Goal: Find specific page/section: Find specific page/section

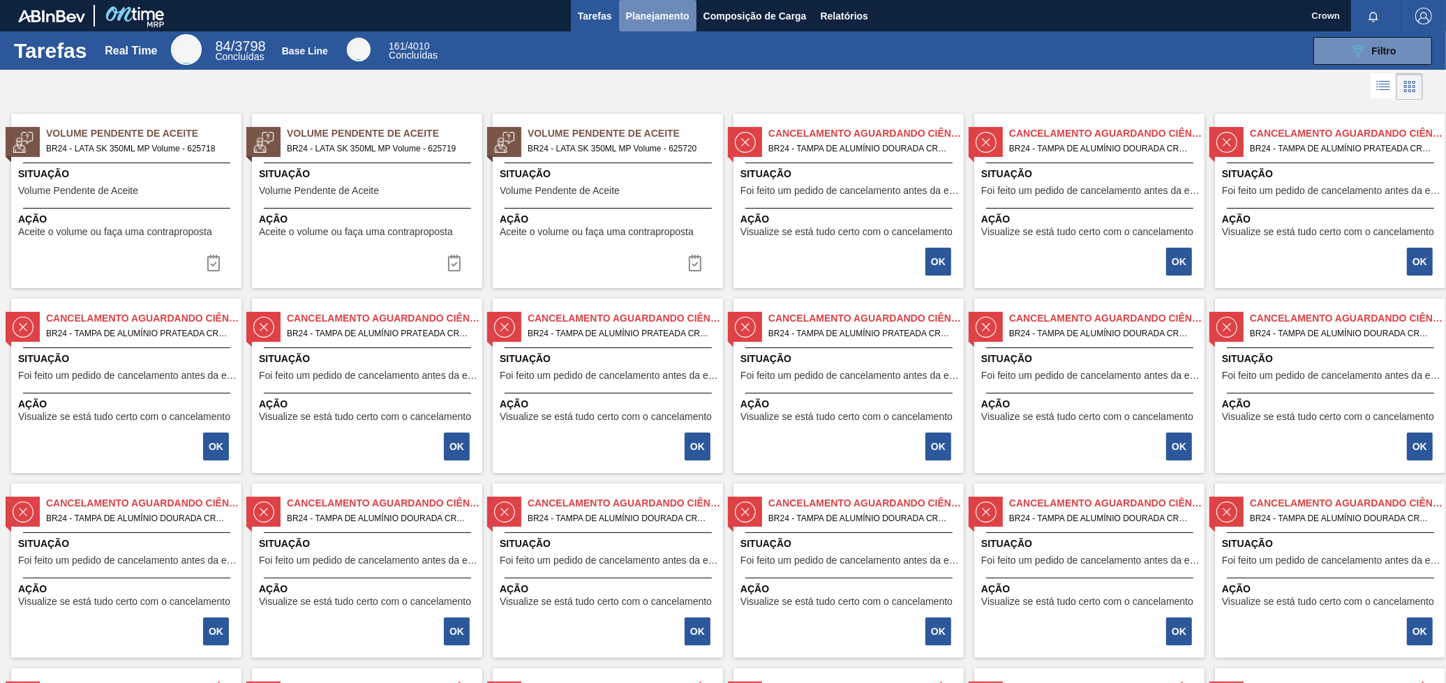
click at [639, 27] on button "Planejamento" at bounding box center [657, 15] width 77 height 31
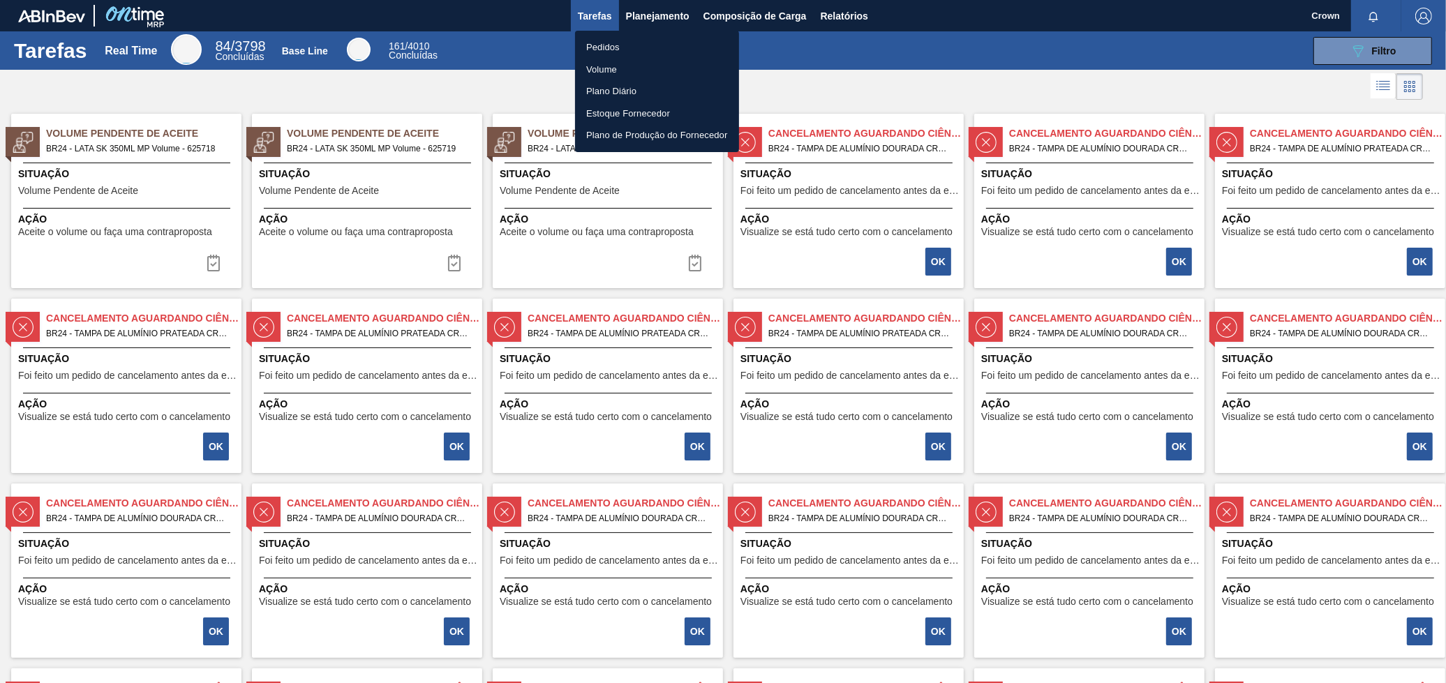
click at [612, 73] on li "Volume" at bounding box center [657, 70] width 164 height 22
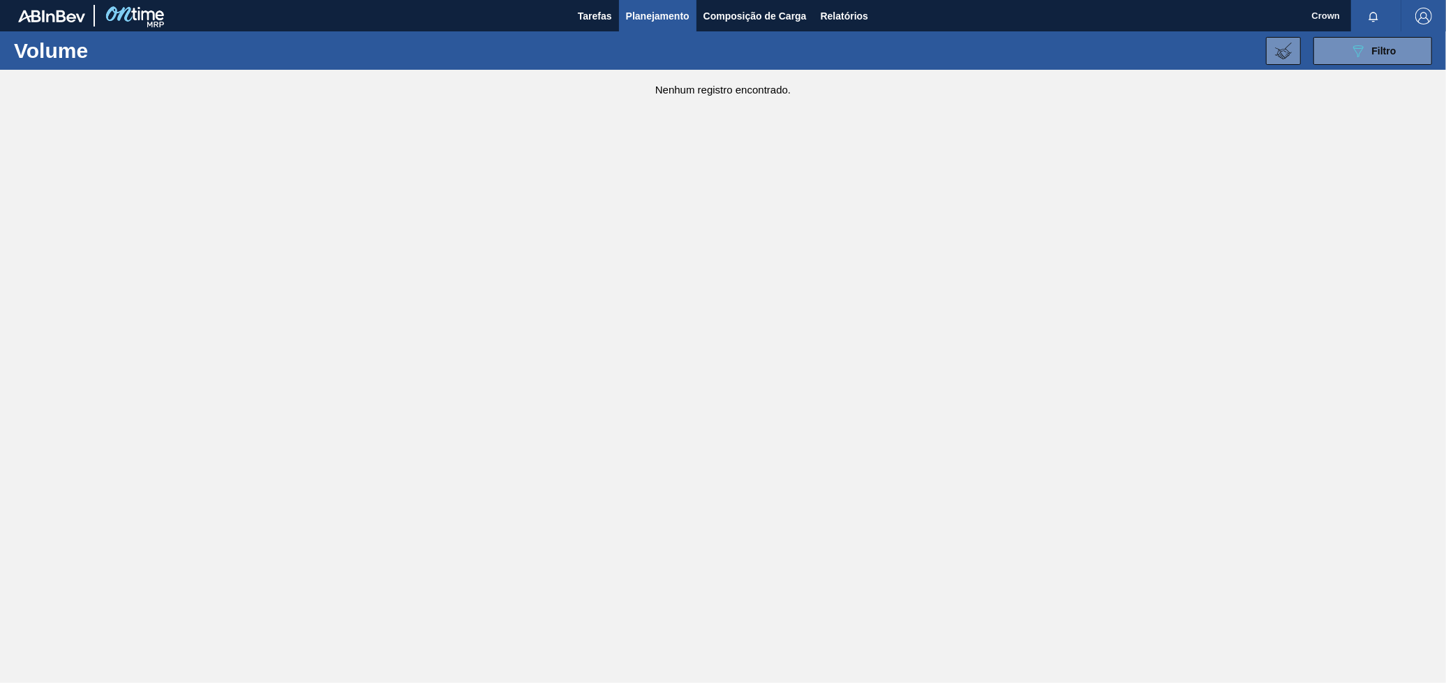
click at [822, 110] on main "Tarefas Planejamento Composição de Carga Relatórios Crown Marcar todas como lid…" at bounding box center [723, 341] width 1446 height 683
click at [671, 9] on span "Planejamento" at bounding box center [658, 16] width 64 height 17
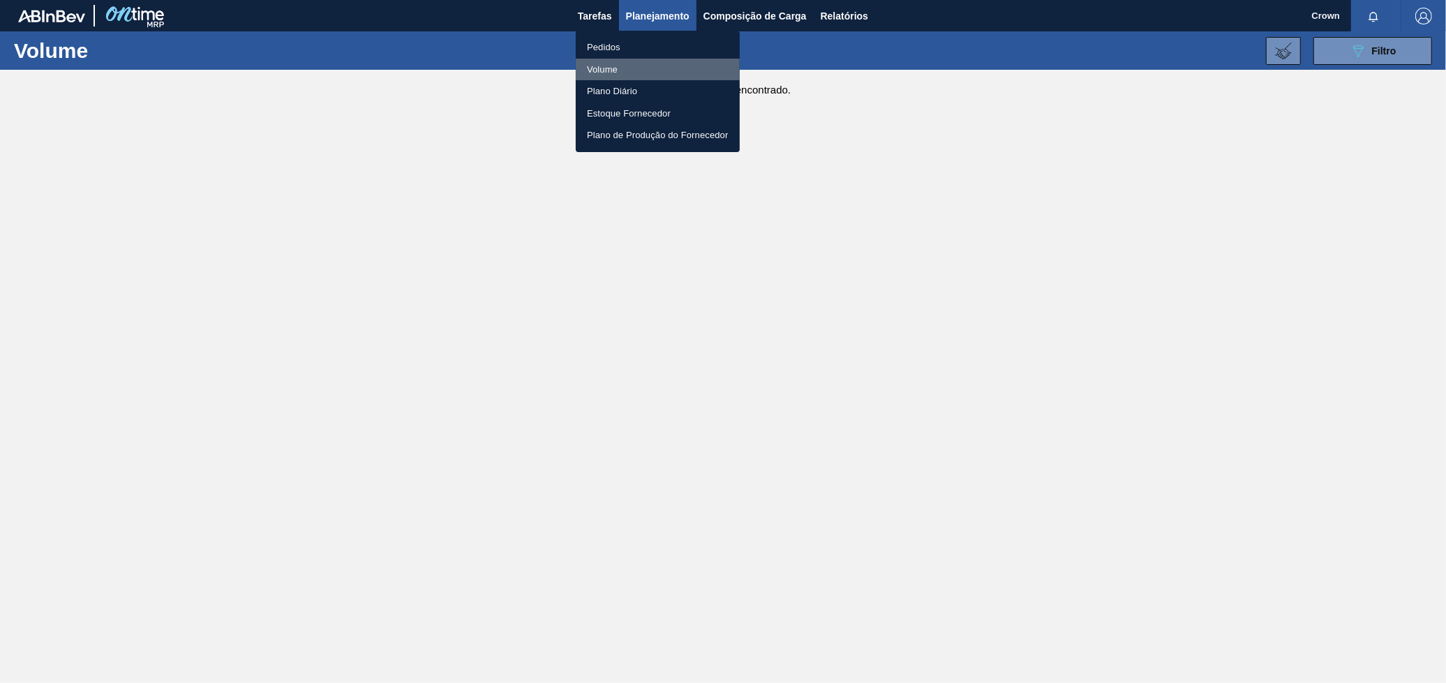
click at [625, 66] on li "Volume" at bounding box center [658, 70] width 164 height 22
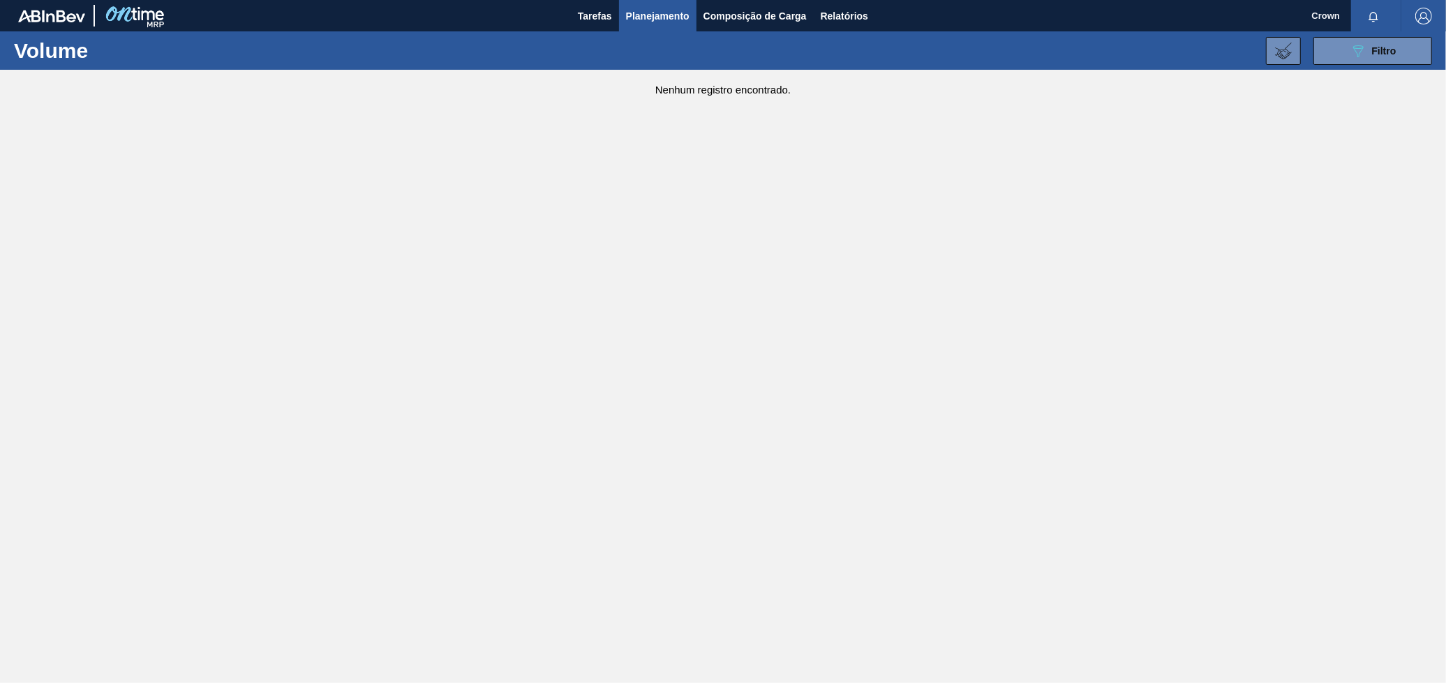
click at [878, 127] on main "Tarefas Planejamento Composição de Carga Relatórios Crown Marcar todas como lid…" at bounding box center [723, 341] width 1446 height 683
click at [1287, 52] on icon at bounding box center [1283, 51] width 17 height 17
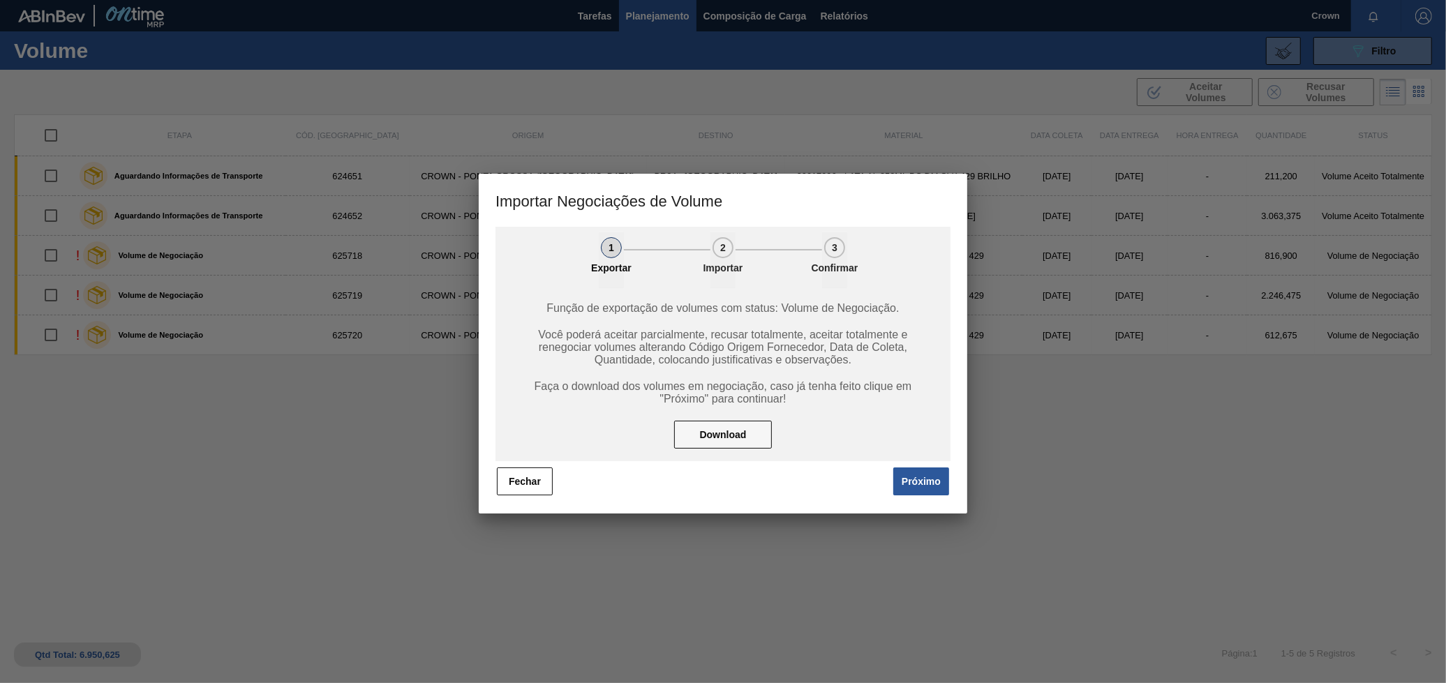
click at [496, 478] on div "[PERSON_NAME]" at bounding box center [723, 481] width 455 height 31
click at [512, 485] on button "Fechar" at bounding box center [525, 482] width 56 height 28
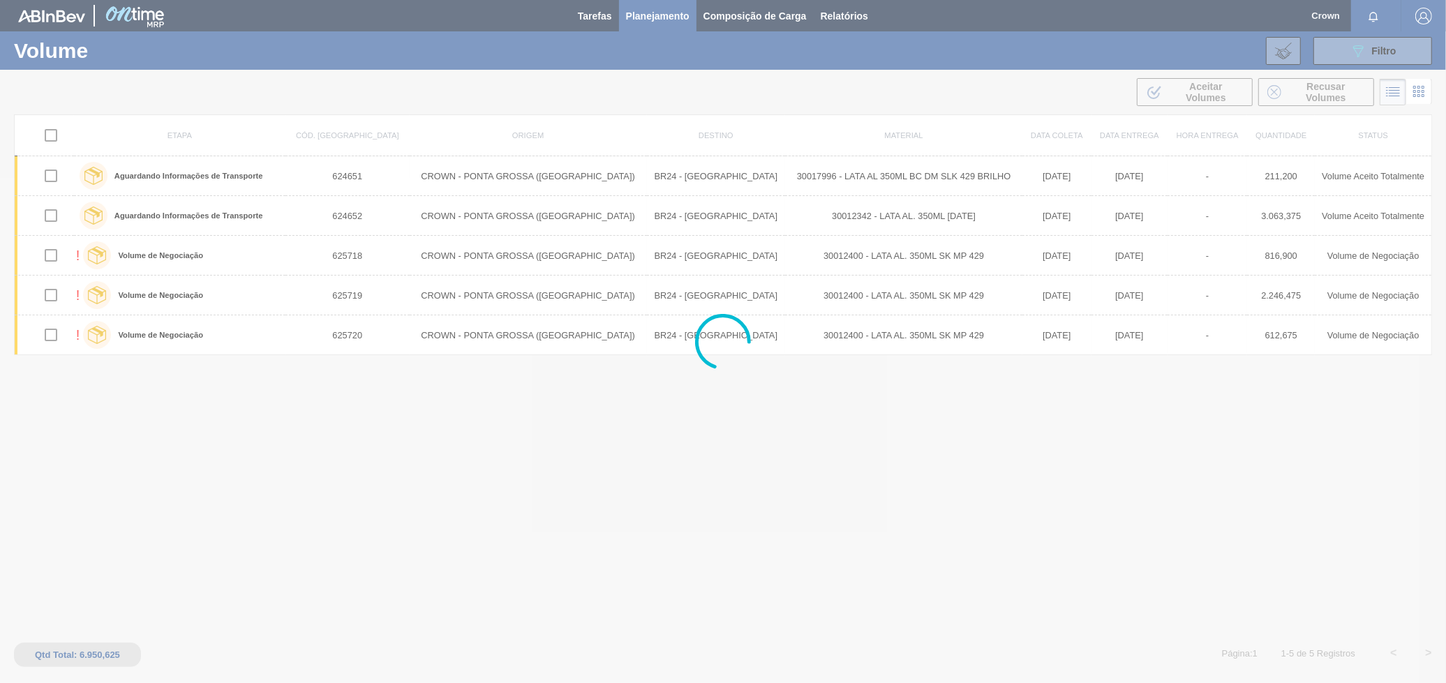
click at [630, 16] on div at bounding box center [723, 341] width 1446 height 683
click at [637, 20] on div at bounding box center [723, 341] width 1446 height 683
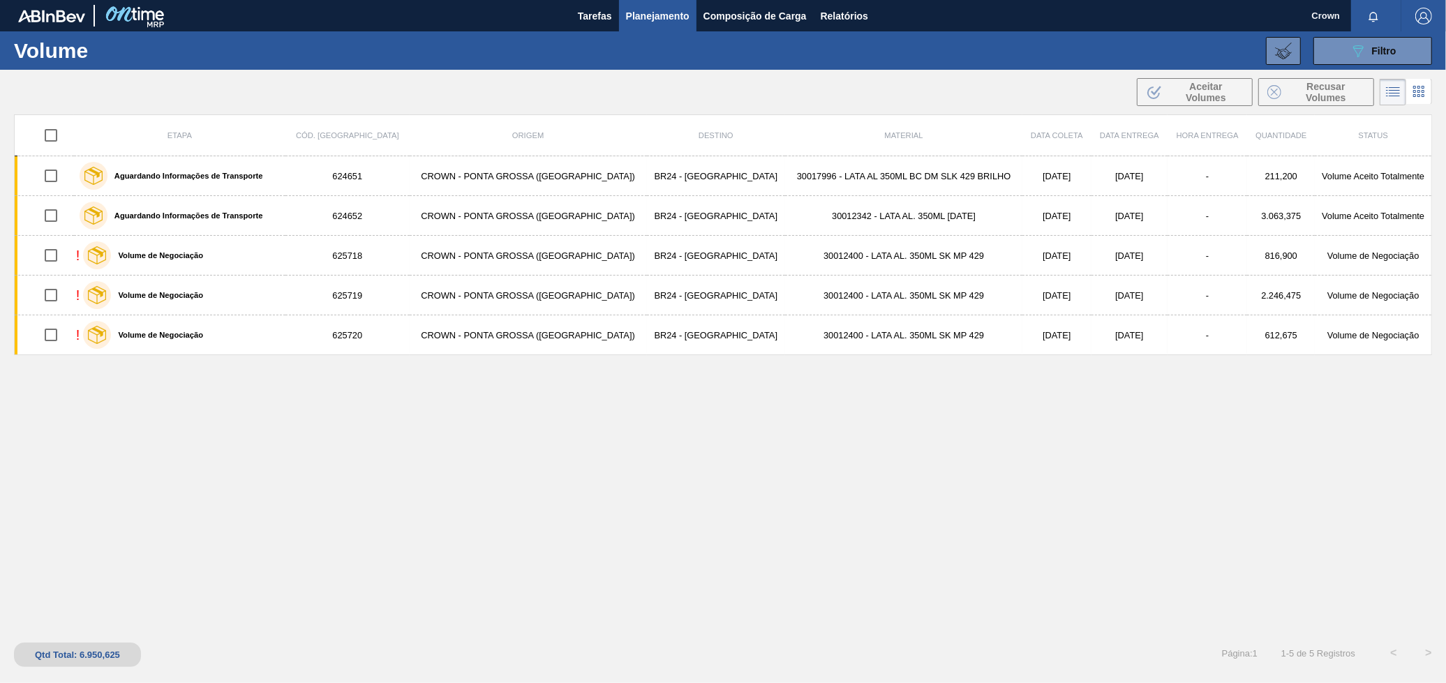
click at [646, 0] on button "Planejamento" at bounding box center [657, 15] width 77 height 31
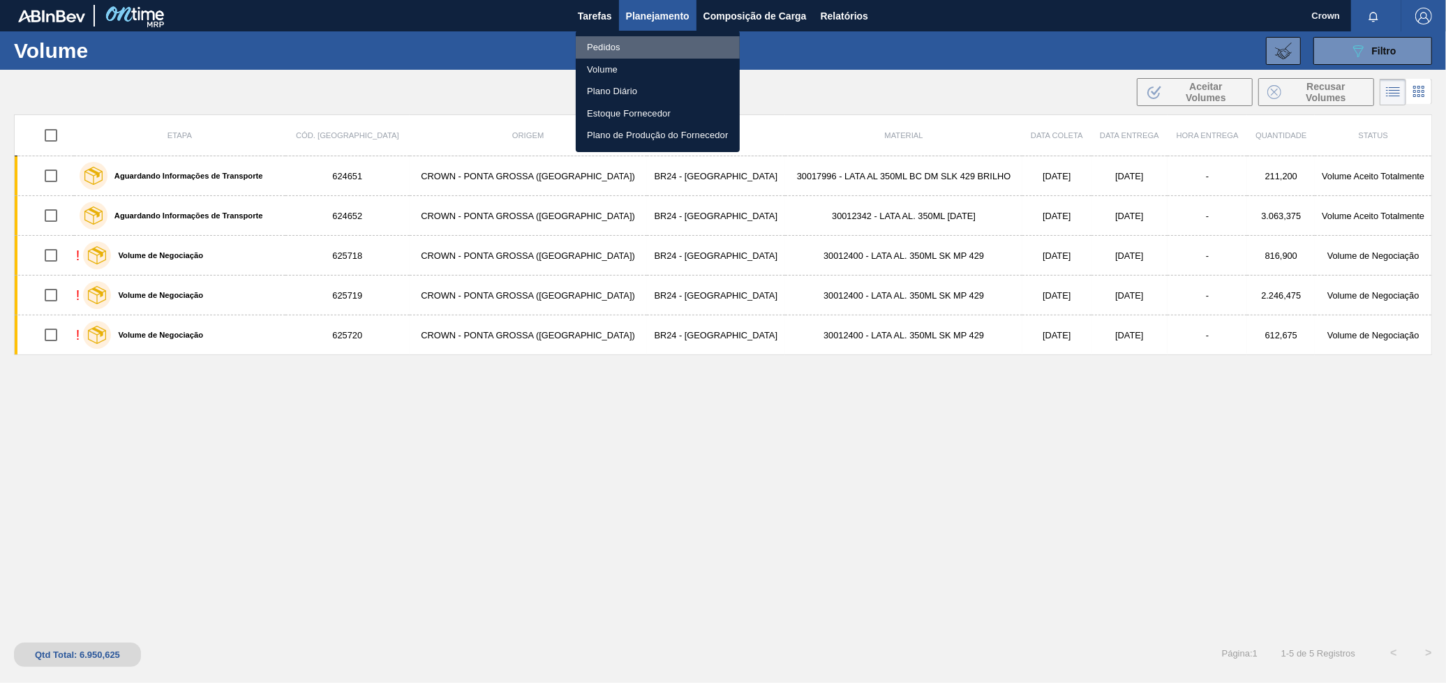
click at [644, 49] on li "Pedidos" at bounding box center [658, 47] width 164 height 22
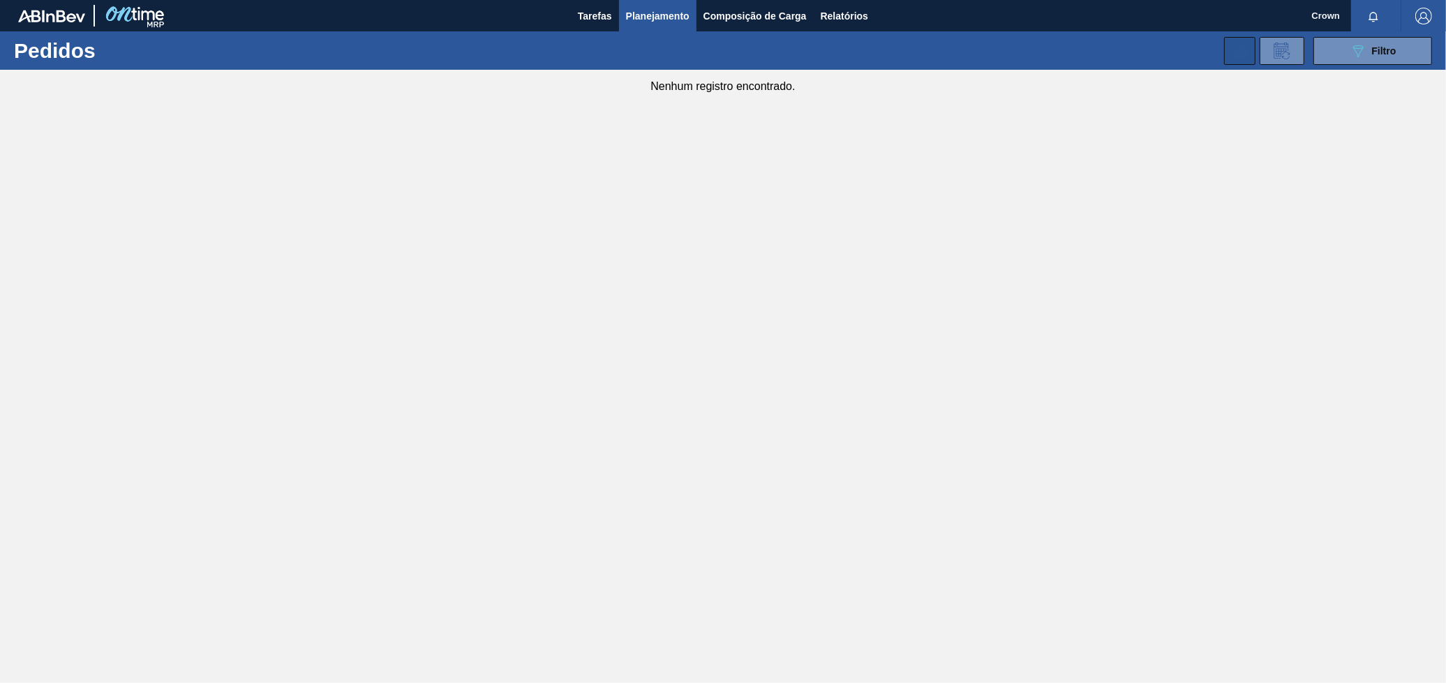
click at [1227, 48] on button at bounding box center [1239, 51] width 31 height 28
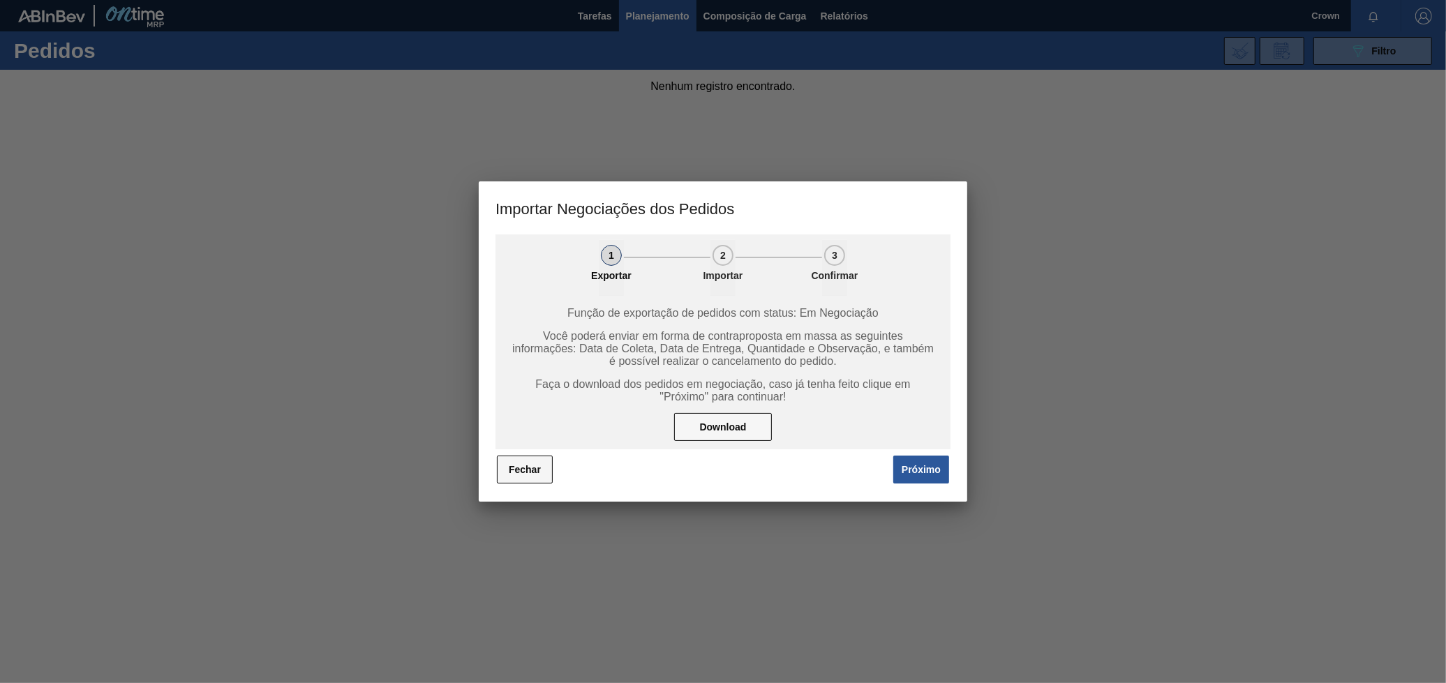
click at [524, 473] on button "Fechar" at bounding box center [525, 470] width 56 height 28
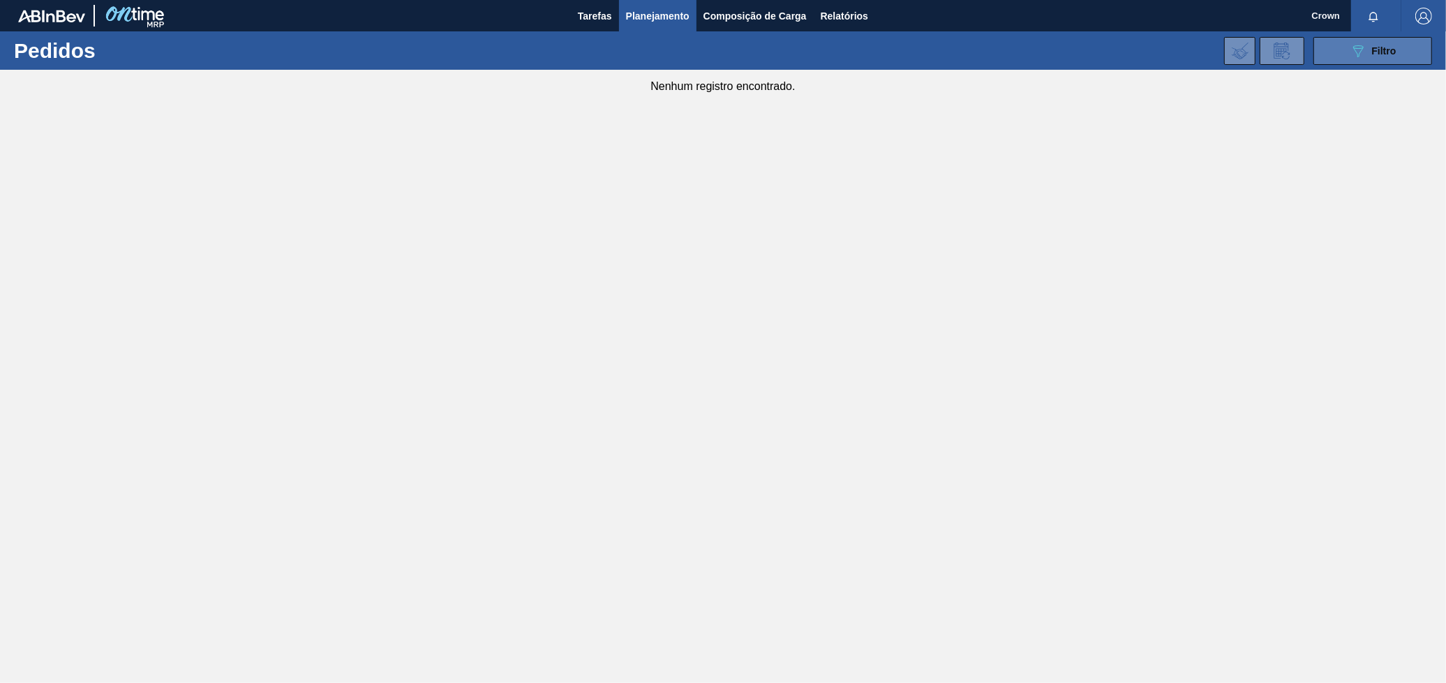
click at [1389, 52] on span "Filtro" at bounding box center [1384, 50] width 24 height 11
